Goal: Contribute content

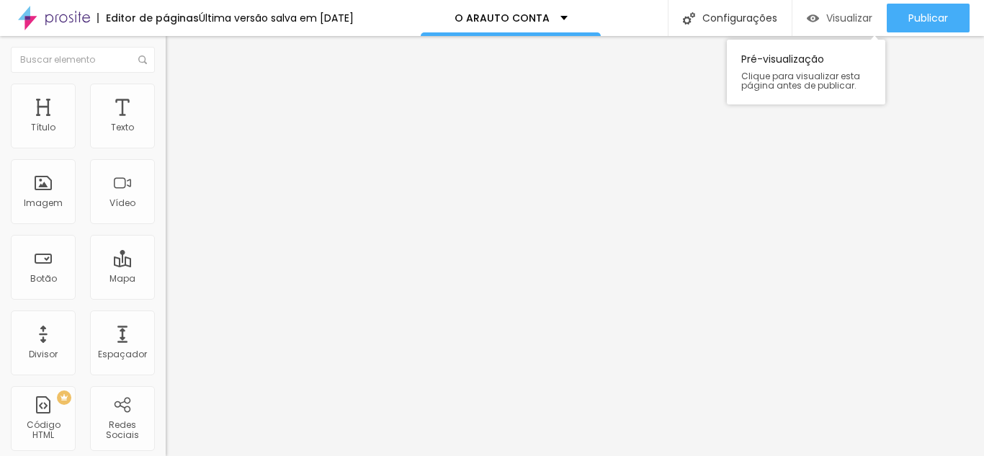
click at [840, 24] on font "Visualizar" at bounding box center [849, 18] width 46 height 14
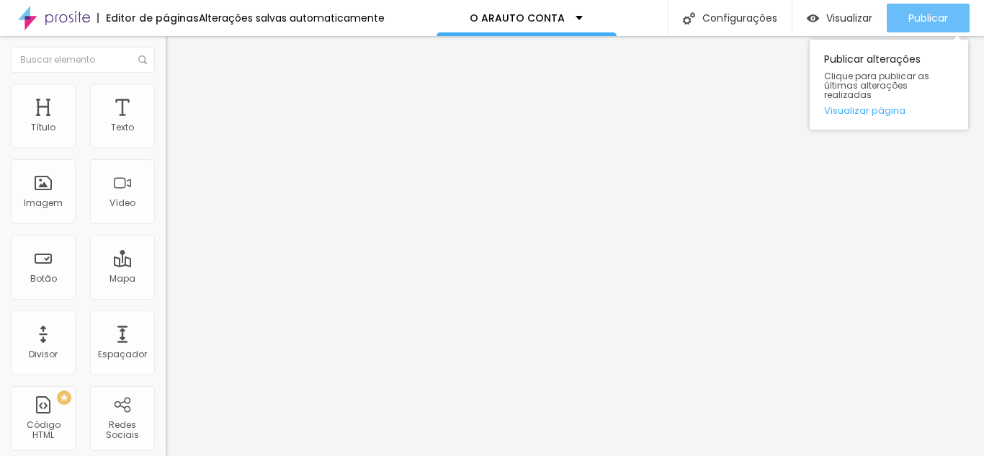
click at [928, 20] on font "Publicar" at bounding box center [928, 18] width 40 height 14
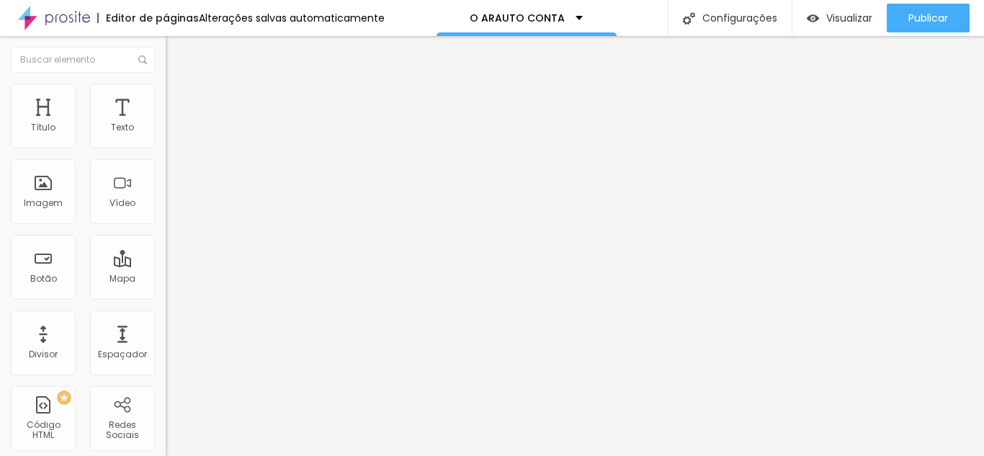
click at [166, 98] on img at bounding box center [172, 104] width 13 height 13
click at [166, 416] on div at bounding box center [249, 416] width 166 height 0
click at [166, 424] on div at bounding box center [249, 424] width 166 height 0
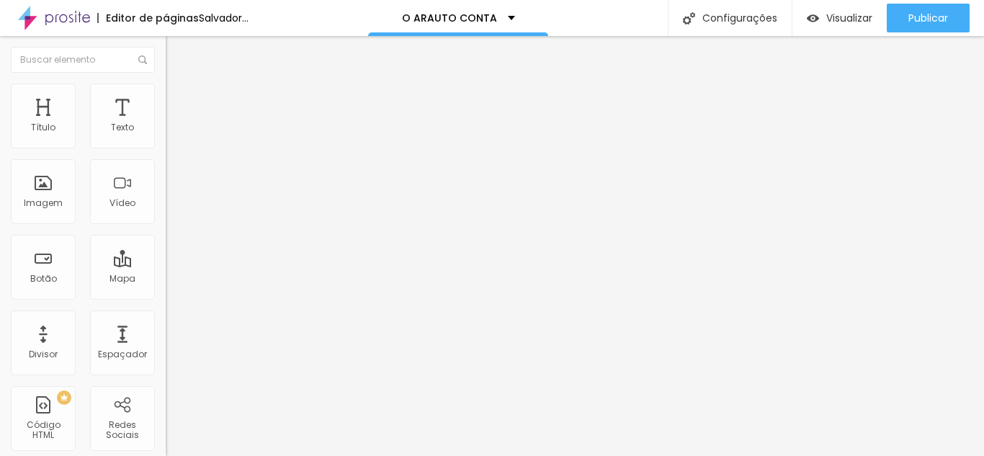
click at [166, 433] on div at bounding box center [249, 433] width 166 height 0
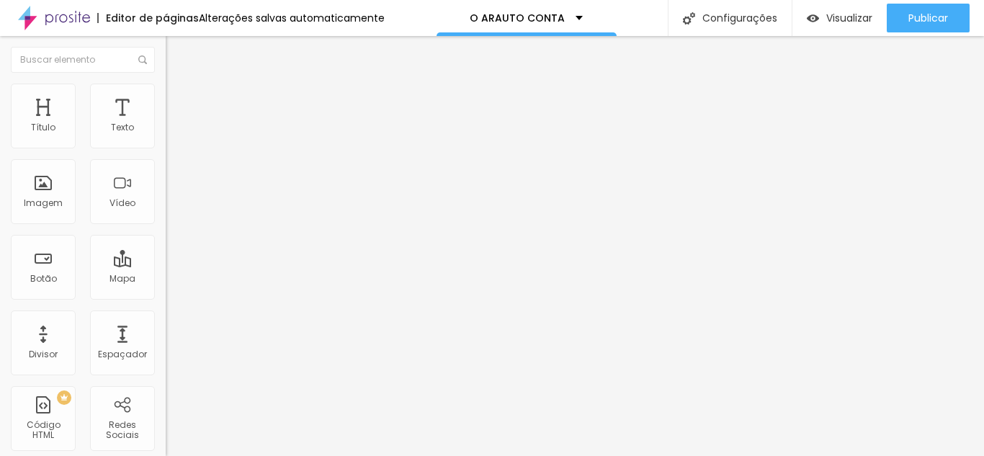
click at [166, 98] on li "Avançado" at bounding box center [249, 105] width 166 height 14
click at [166, 416] on div at bounding box center [249, 416] width 166 height 0
click at [166, 424] on div at bounding box center [249, 424] width 166 height 0
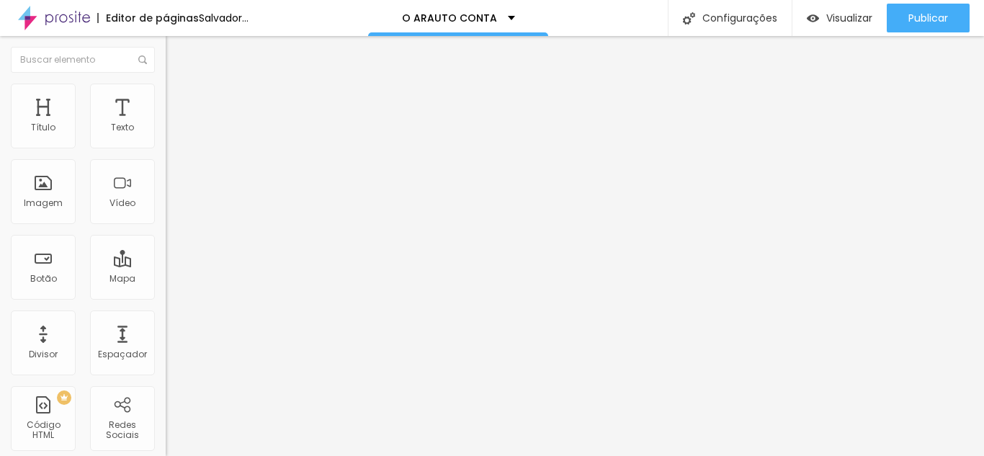
click at [166, 433] on div at bounding box center [249, 433] width 166 height 0
